Goal: Check status: Check status

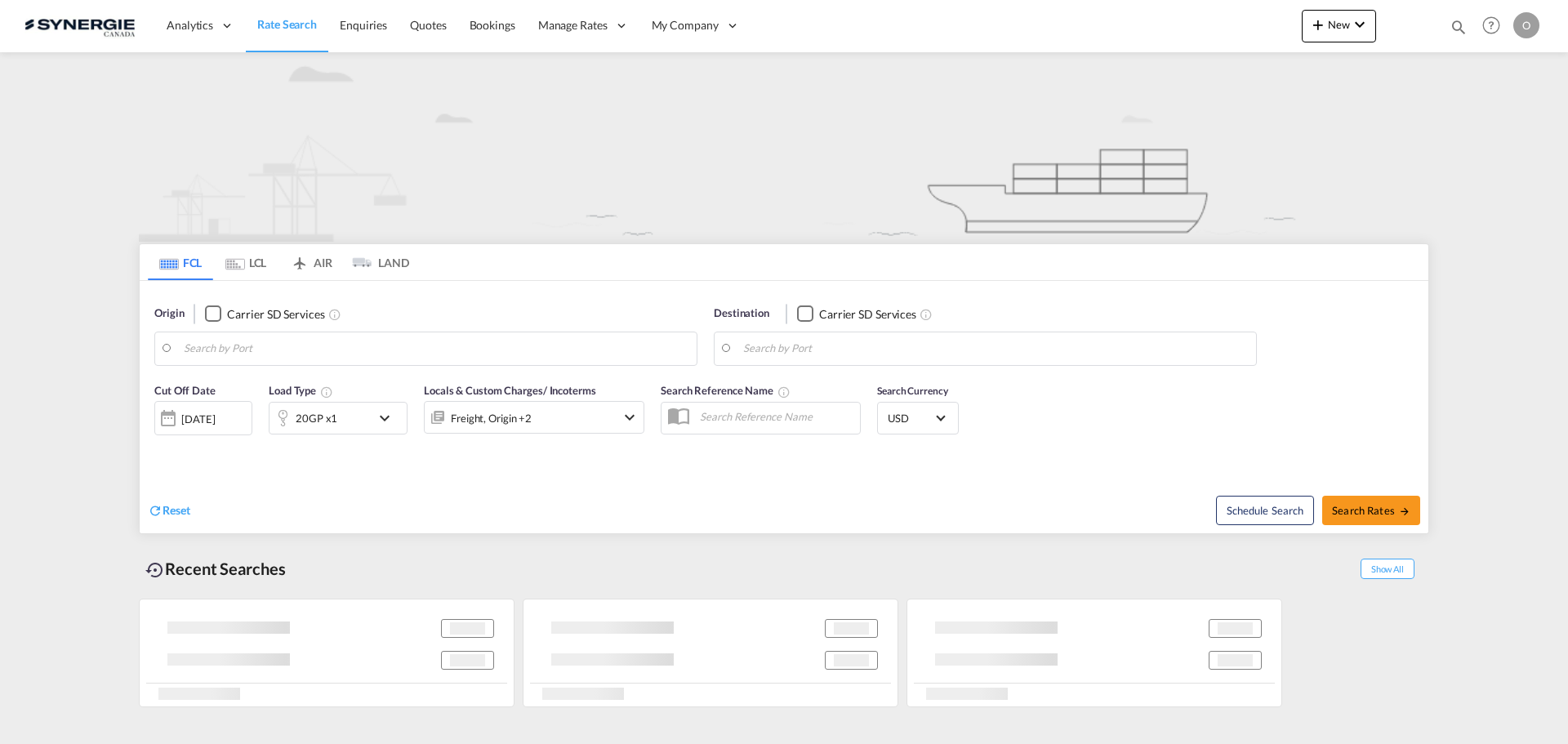
type input "Saskatoon, SK, CASAK"
type input "Navegantes, BRNVT"
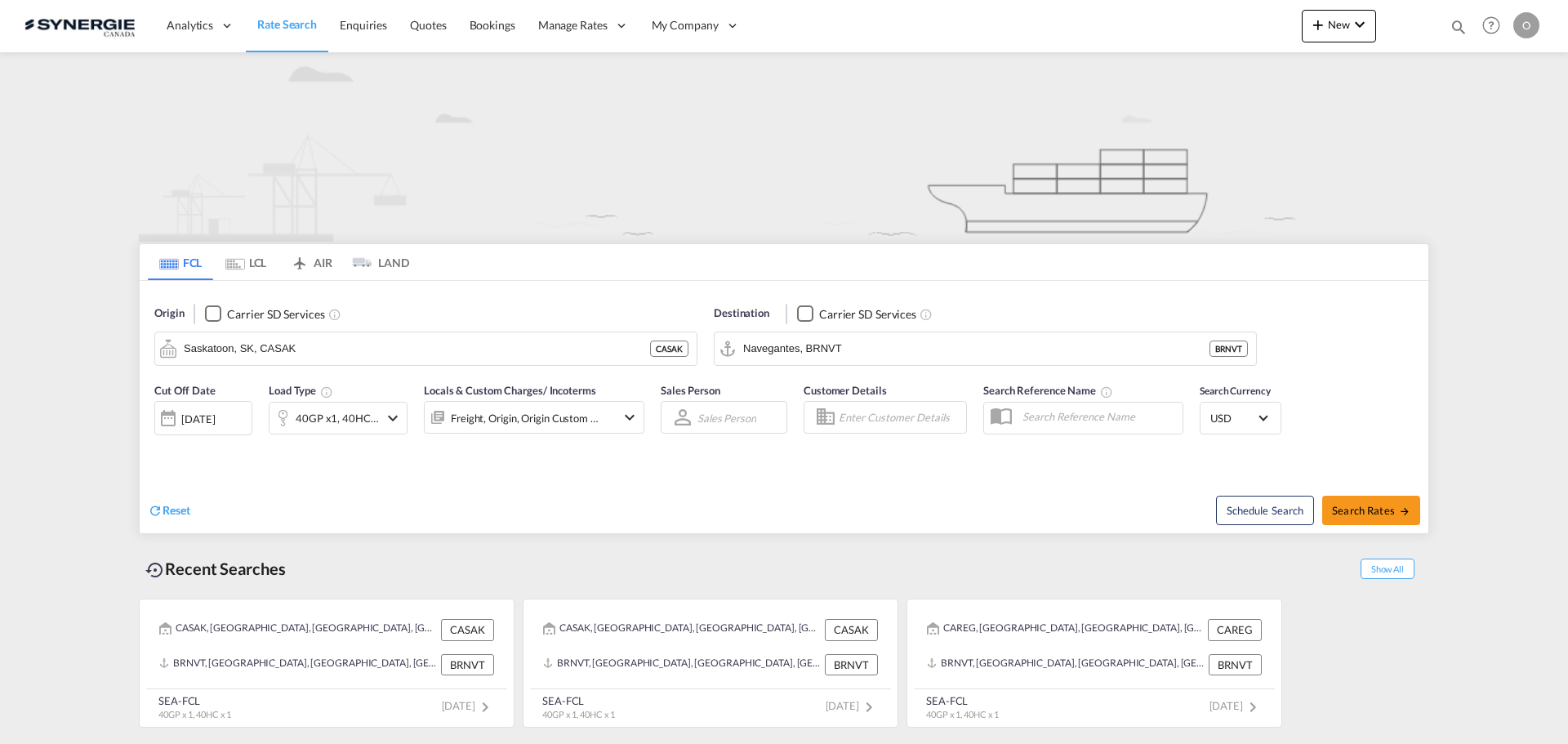
click at [1452, 32] on md-icon "icon-magnify" at bounding box center [1459, 27] width 18 height 18
click at [1191, 27] on select "Bookings Quotes Enquiries" at bounding box center [1197, 27] width 77 height 29
select select "Quotes"
click at [1159, 12] on select "Bookings Quotes Enquiries" at bounding box center [1197, 27] width 77 height 29
click at [1239, 29] on input at bounding box center [1335, 27] width 204 height 28
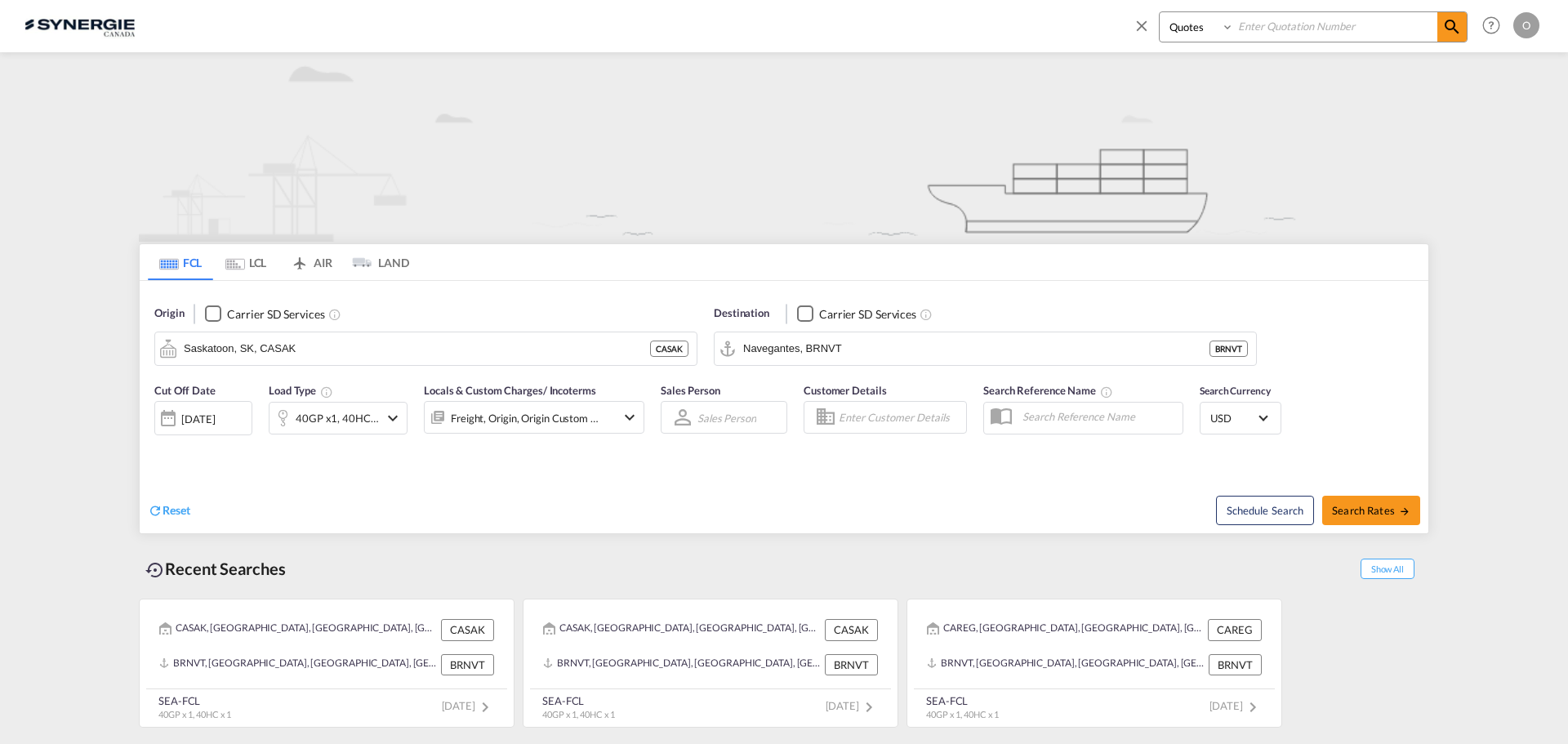
paste input "SYC000012769-A"
type input "SYC000012769-A"
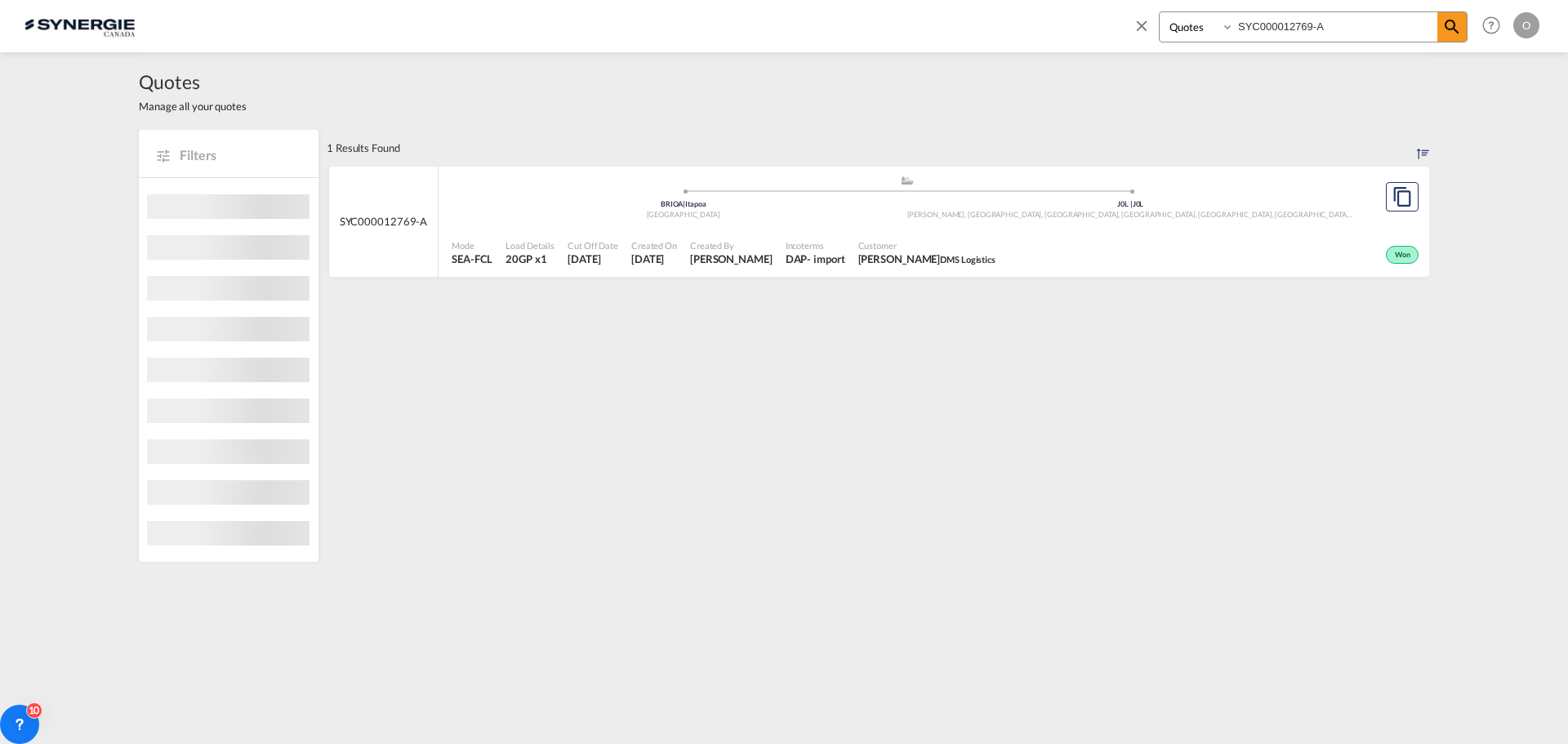
click at [1313, 236] on div "Won" at bounding box center [1212, 253] width 420 height 41
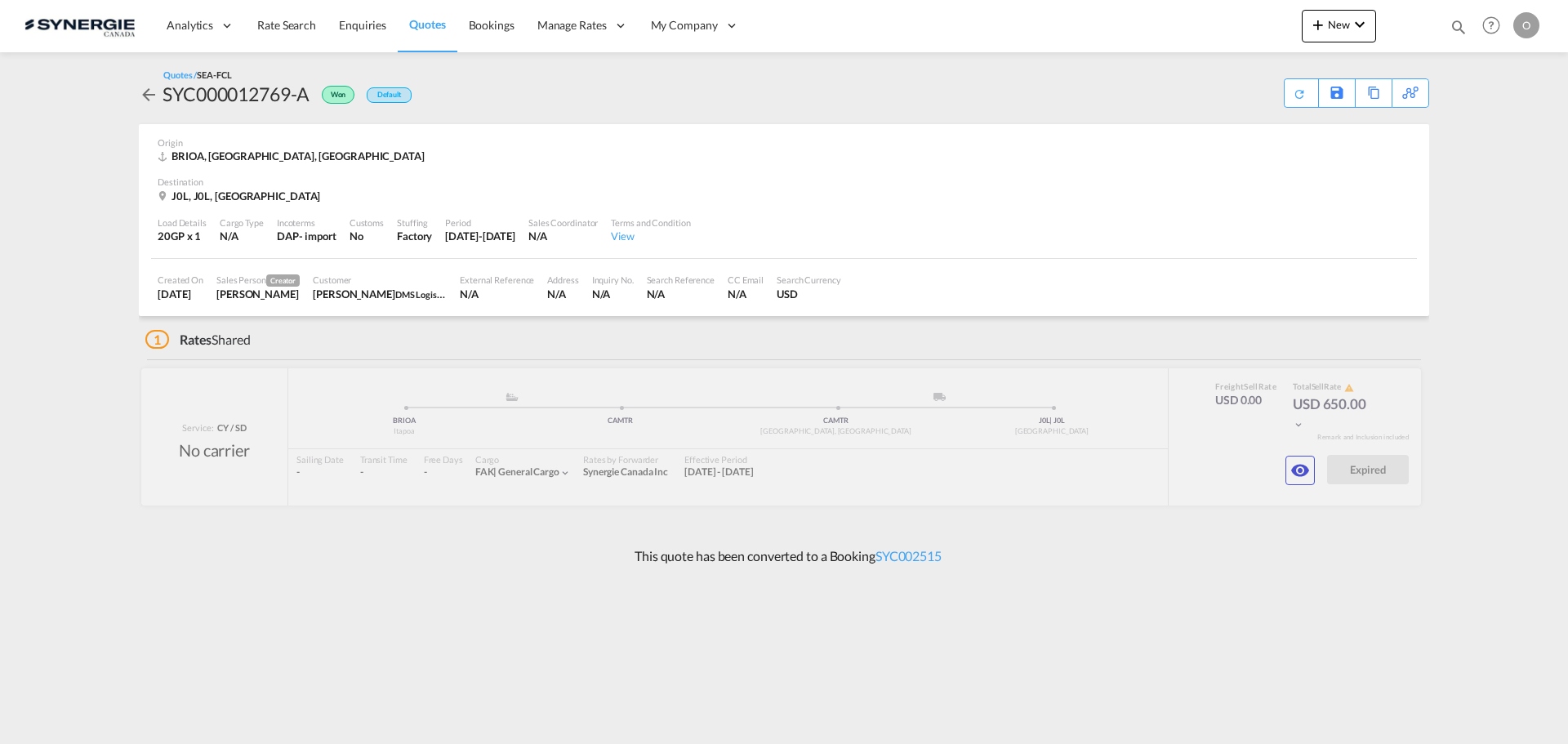
click at [1299, 468] on md-icon "icon-eye" at bounding box center [1300, 470] width 20 height 20
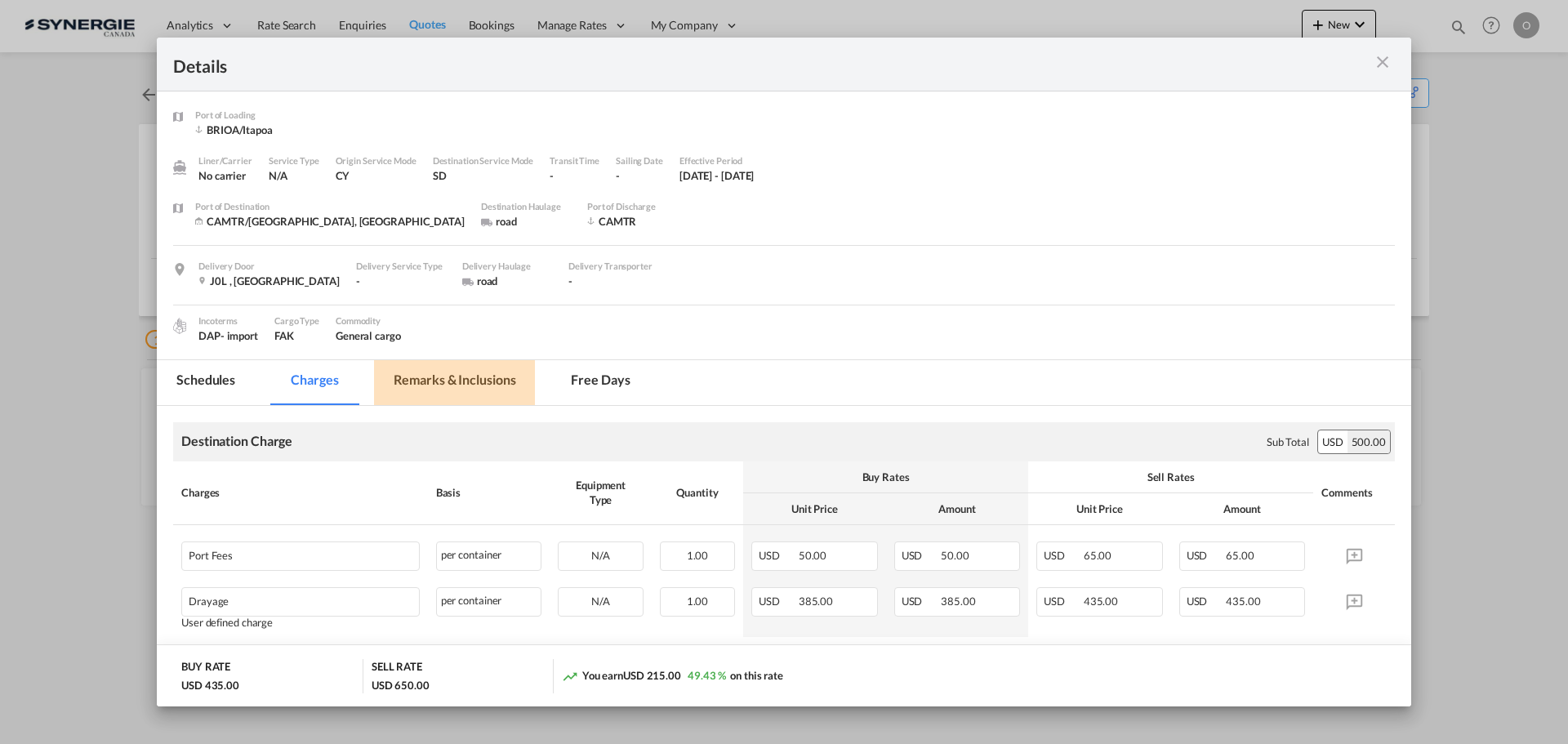
click at [486, 378] on md-tab-item "Remarks & Inclusions" at bounding box center [454, 382] width 161 height 45
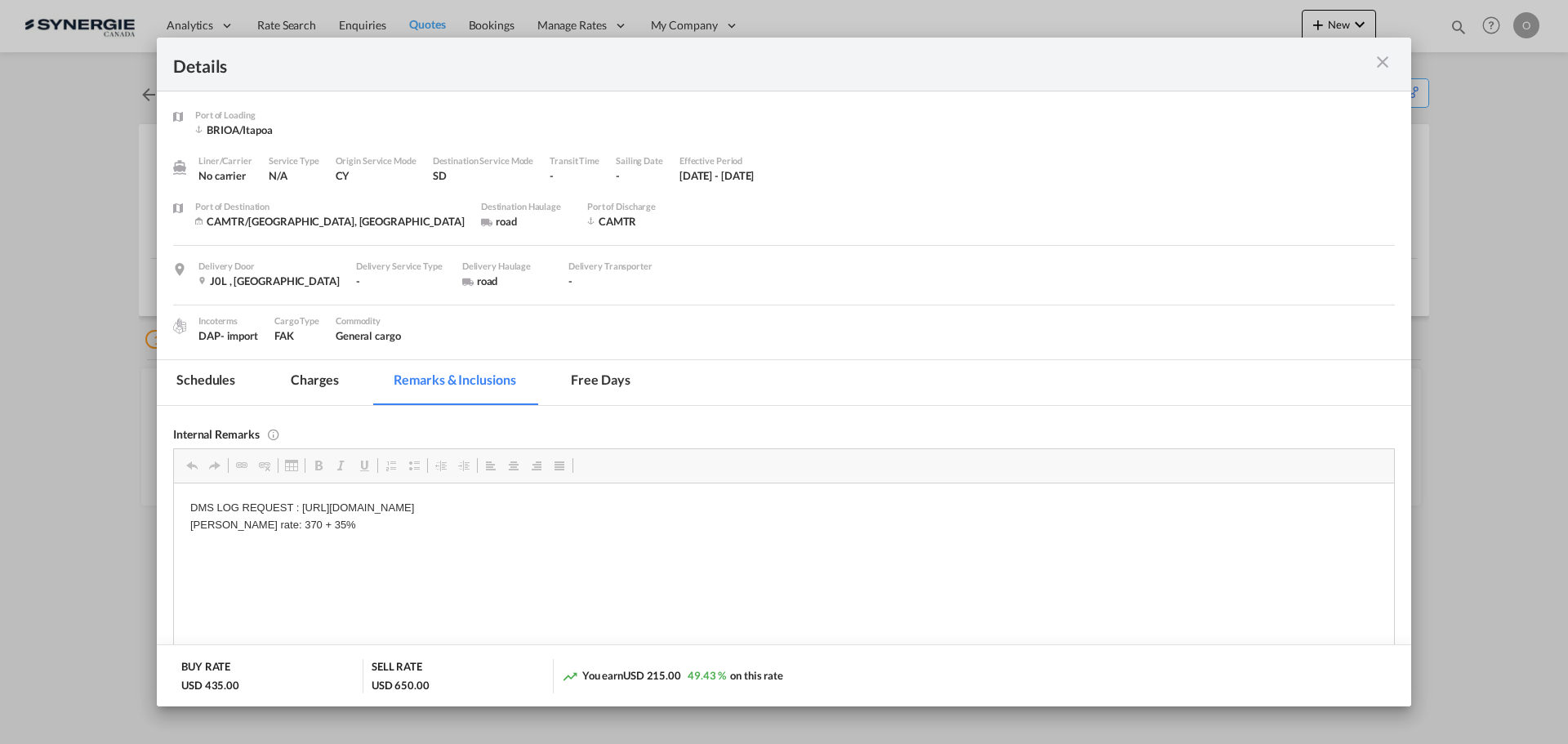
drag, startPoint x: 316, startPoint y: 526, endPoint x: 261, endPoint y: 531, distance: 55.2
click at [1380, 67] on md-icon "icon-close m-3 fg-AAA8AD cursor" at bounding box center [1382, 62] width 20 height 20
